Goal: Task Accomplishment & Management: Manage account settings

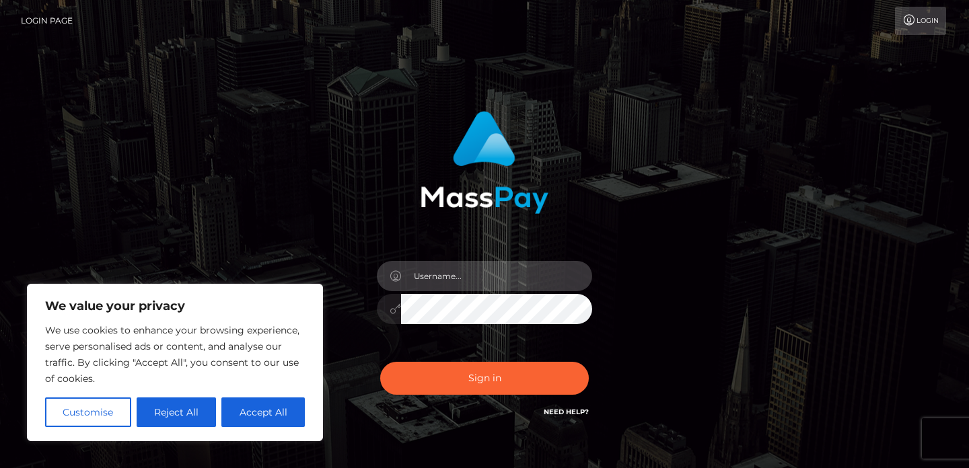
click at [437, 282] on input "text" at bounding box center [496, 276] width 191 height 30
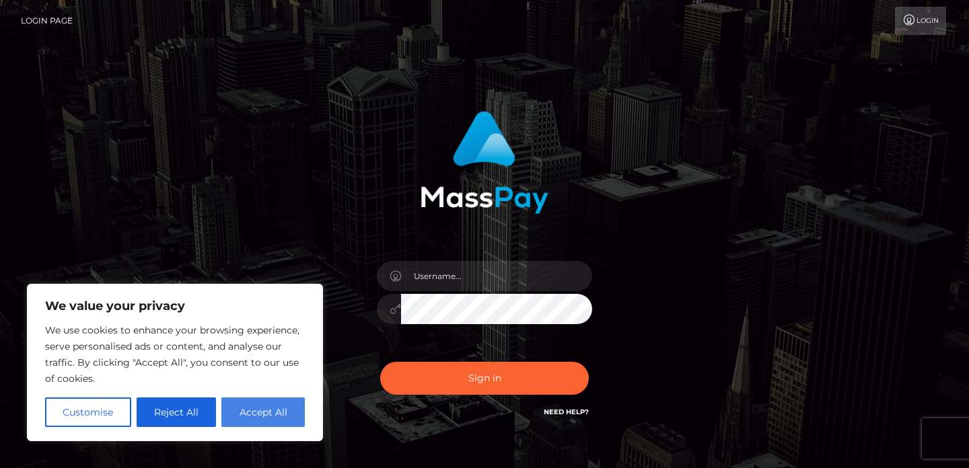
click at [290, 401] on button "Accept All" at bounding box center [262, 412] width 83 height 30
checkbox input "true"
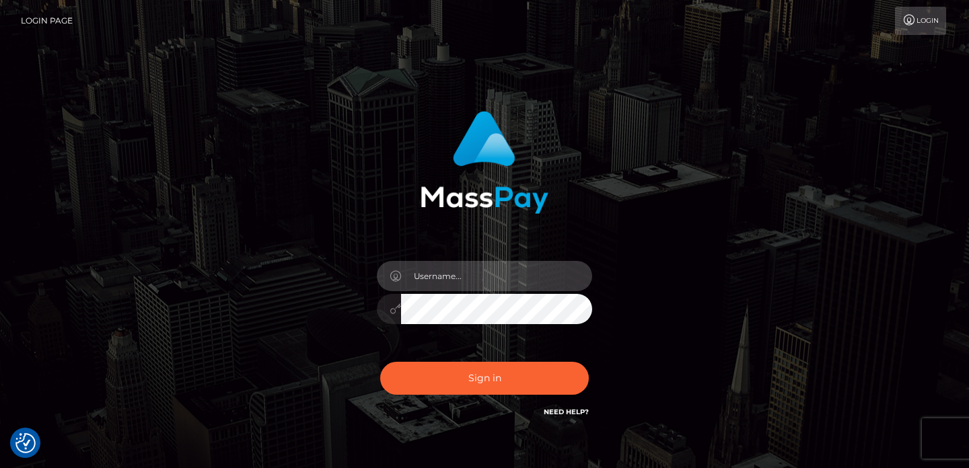
click at [432, 264] on input "text" at bounding box center [496, 276] width 191 height 30
type input "[EMAIL_ADDRESS][DOMAIN_NAME]"
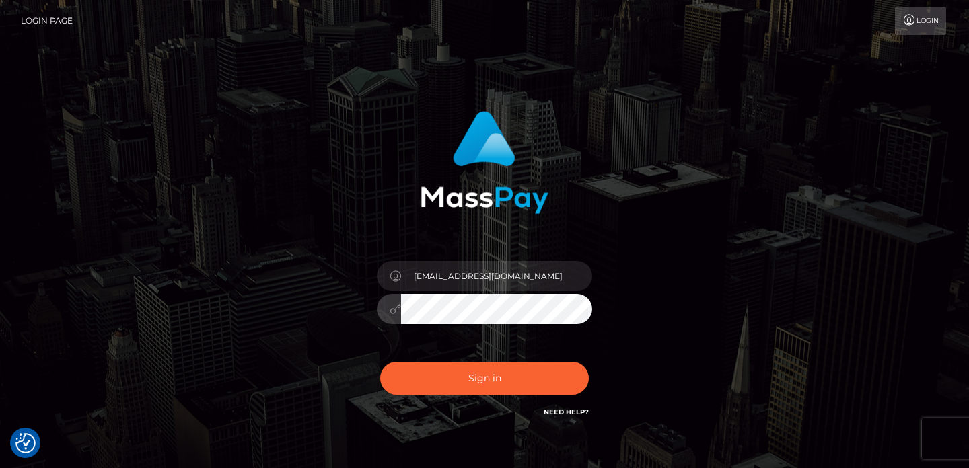
click at [380, 362] on button "Sign in" at bounding box center [484, 378] width 209 height 33
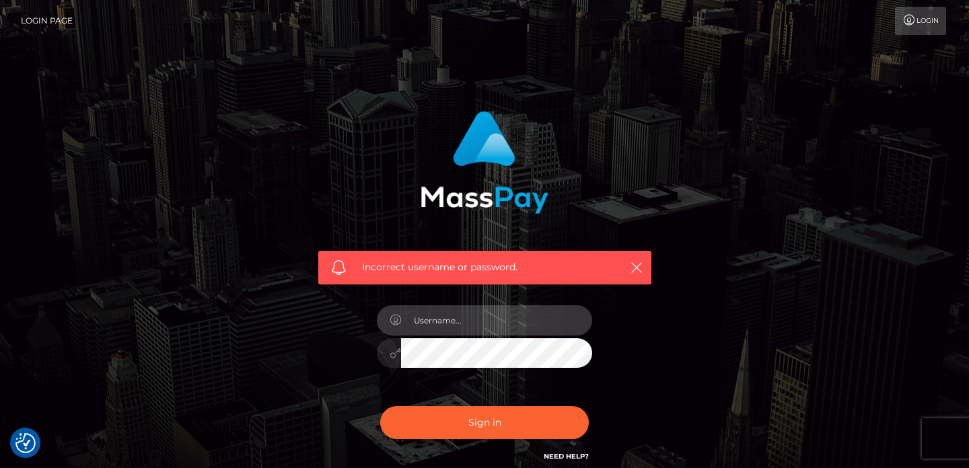
click at [445, 331] on input "text" at bounding box center [496, 320] width 191 height 30
type input "[EMAIL_ADDRESS][DOMAIN_NAME]"
click at [380, 406] on button "Sign in" at bounding box center [484, 422] width 209 height 33
click at [494, 328] on input "text" at bounding box center [496, 320] width 191 height 30
type input "[EMAIL_ADDRESS][DOMAIN_NAME]"
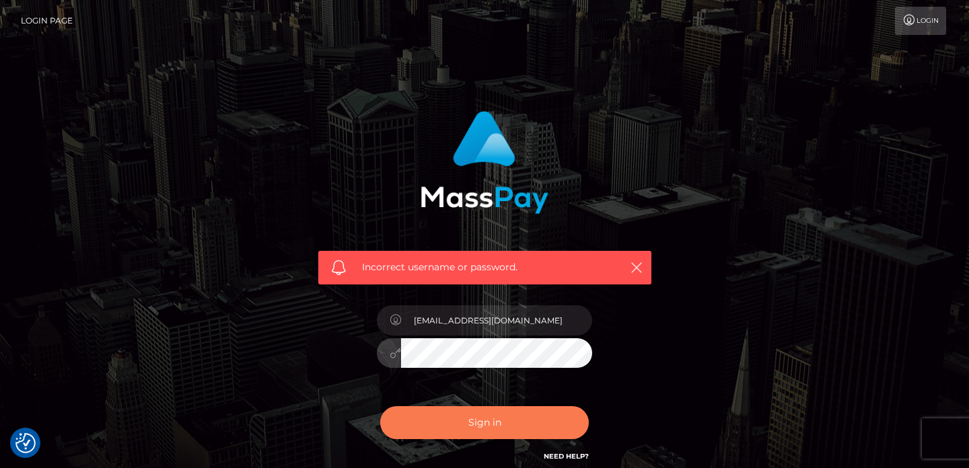
click at [460, 428] on button "Sign in" at bounding box center [484, 422] width 209 height 33
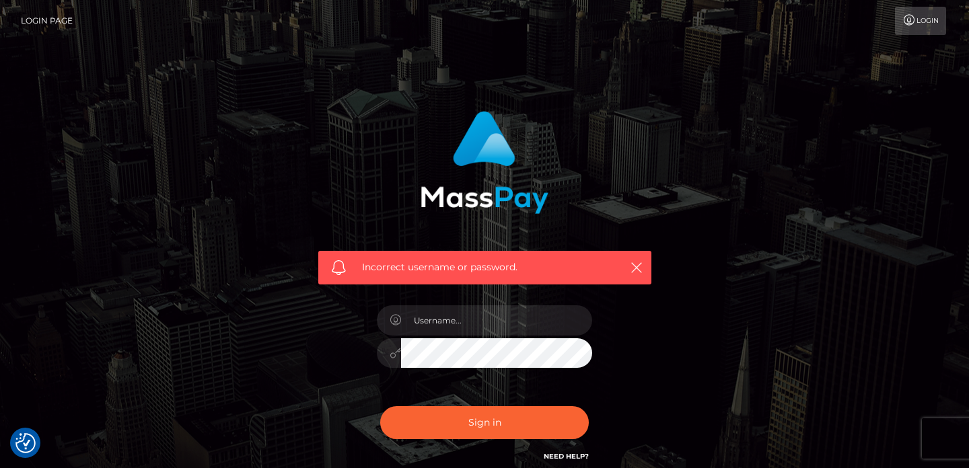
scroll to position [120, 0]
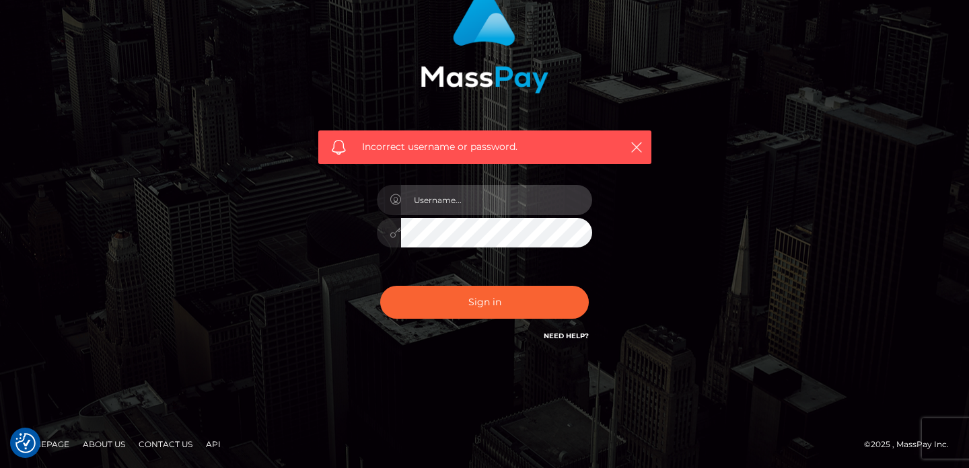
click at [465, 200] on input "text" at bounding box center [496, 200] width 191 height 30
type input "[EMAIL_ADDRESS][DOMAIN_NAME]"
click at [462, 285] on div "Sign in Need Help?" at bounding box center [484, 308] width 235 height 60
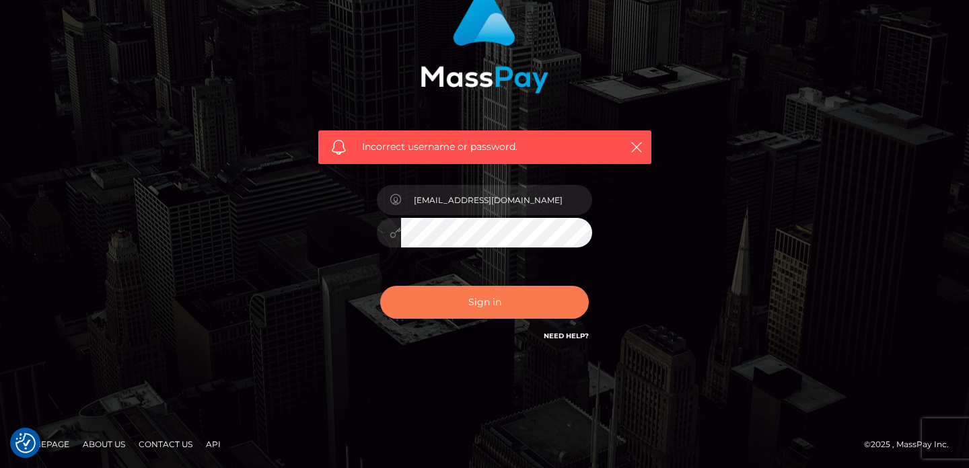
click at [462, 300] on button "Sign in" at bounding box center [484, 302] width 209 height 33
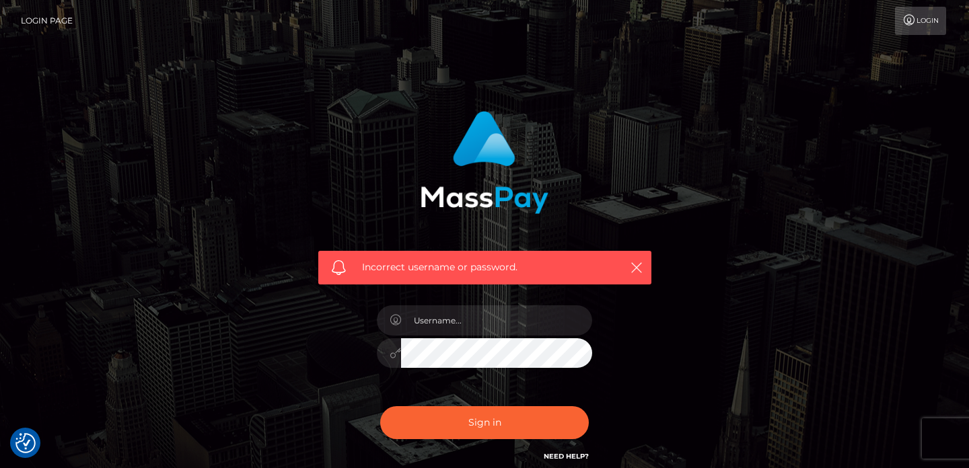
scroll to position [120, 0]
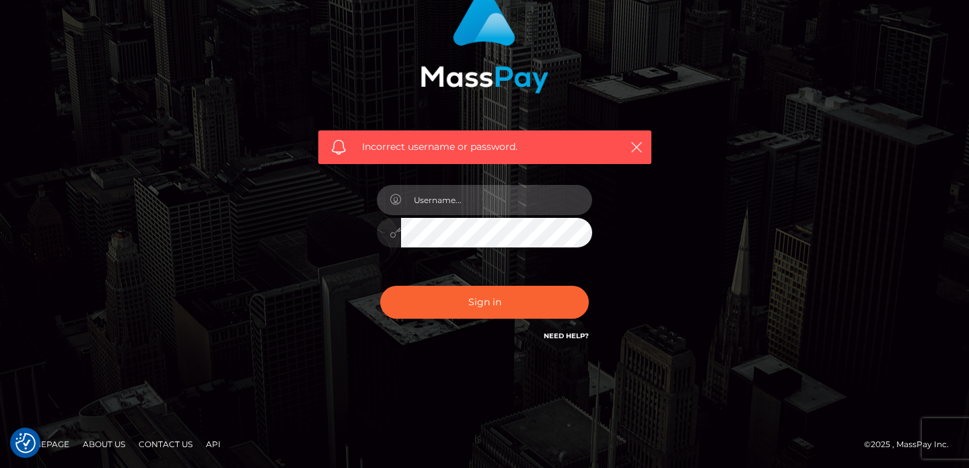
click at [454, 206] on input "text" at bounding box center [496, 200] width 191 height 30
type input "attariyaser97@gmail.com"
click at [380, 286] on button "Sign in" at bounding box center [484, 302] width 209 height 33
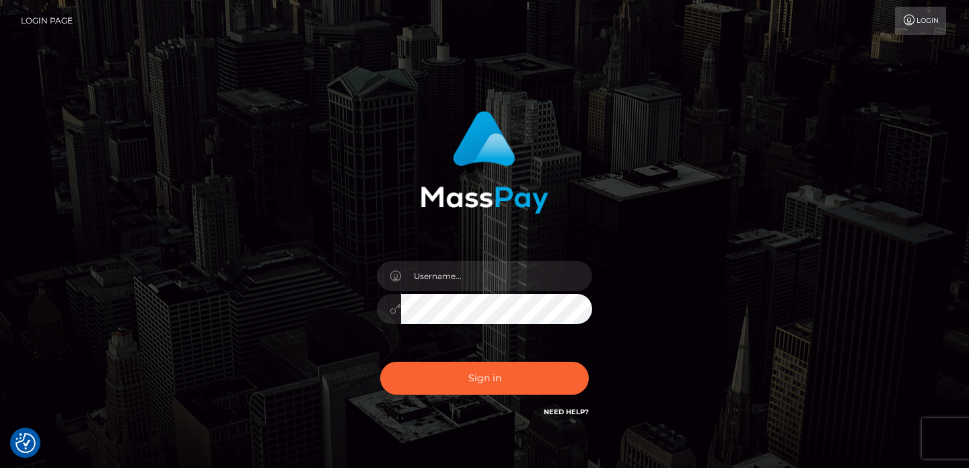
scroll to position [76, 0]
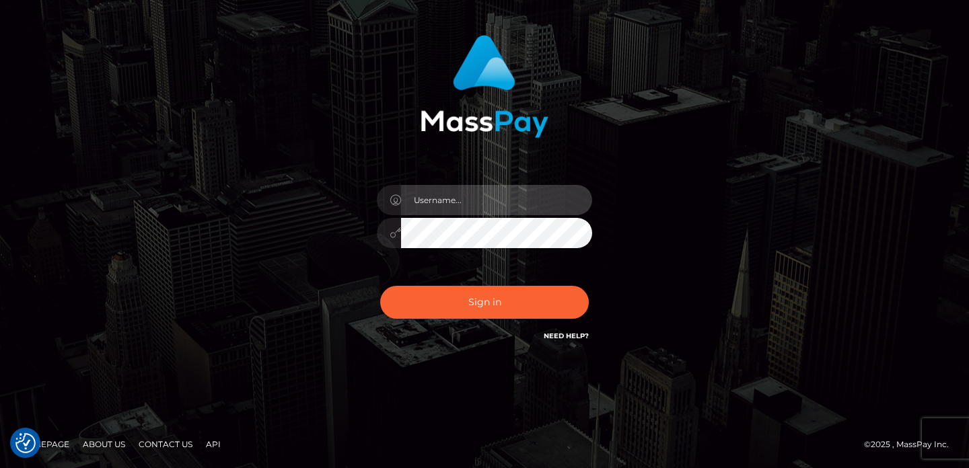
click at [517, 196] on input "text" at bounding box center [496, 200] width 191 height 30
type input "attariyaser97@gmail.com"
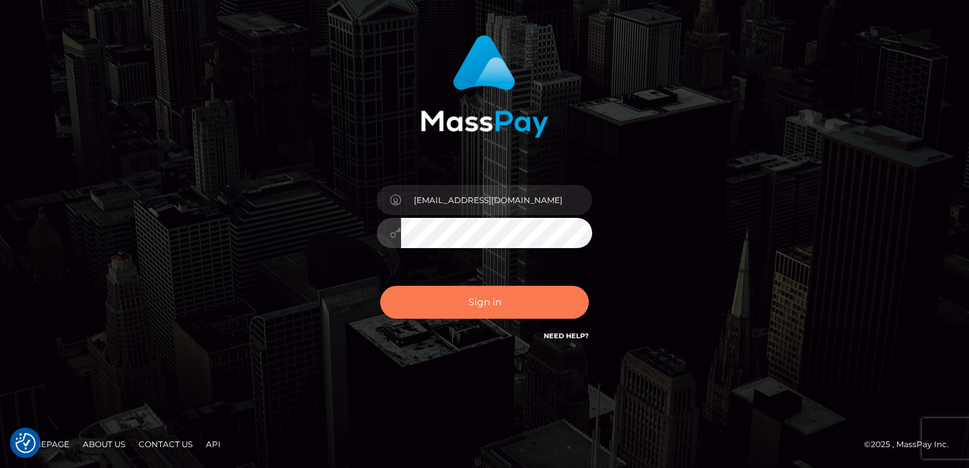
click at [509, 307] on button "Sign in" at bounding box center [484, 302] width 209 height 33
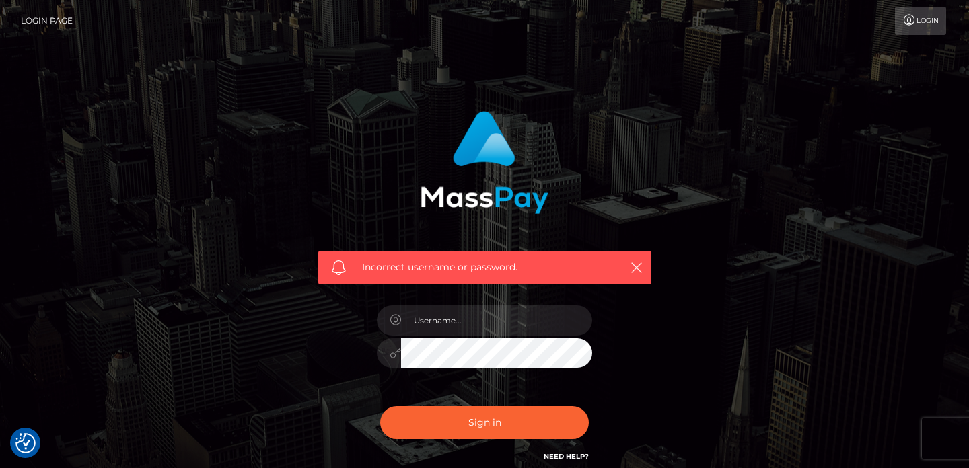
scroll to position [120, 0]
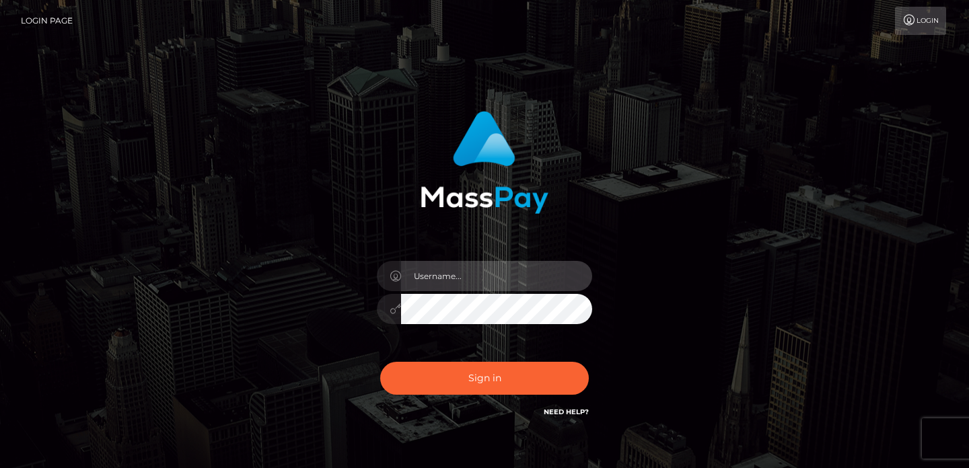
click at [486, 278] on input "text" at bounding box center [496, 276] width 191 height 30
type input "attariyaser97@gmail.com"
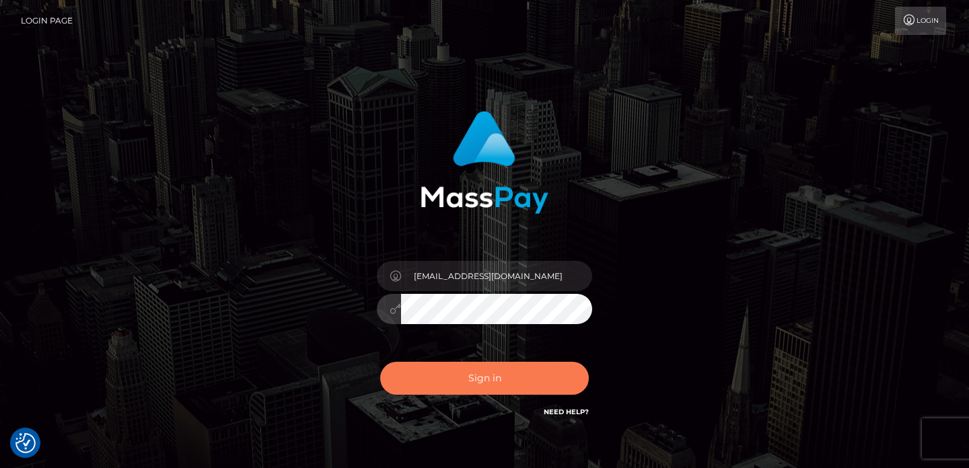
click at [482, 373] on button "Sign in" at bounding box center [484, 378] width 209 height 33
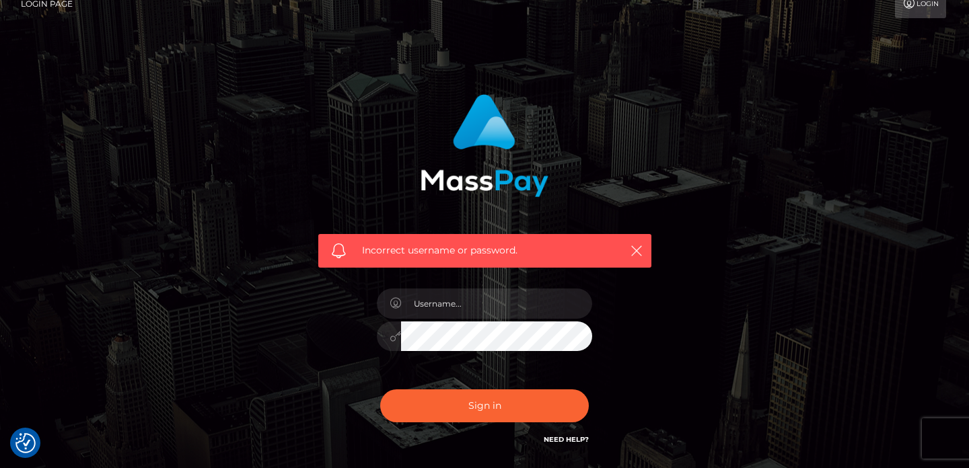
scroll to position [120, 0]
